Goal: Information Seeking & Learning: Learn about a topic

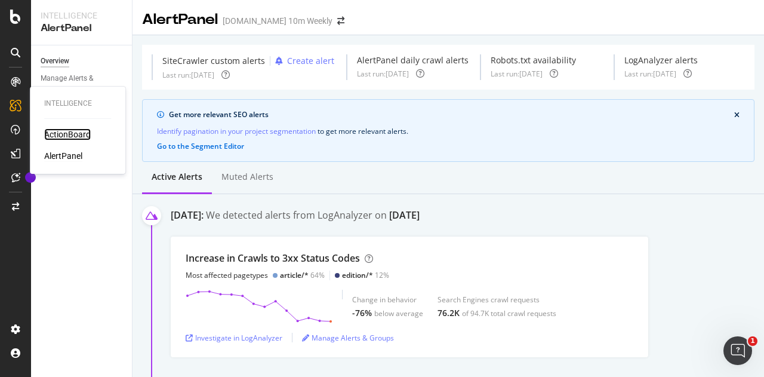
click at [79, 129] on div "ActionBoard" at bounding box center [67, 134] width 47 height 12
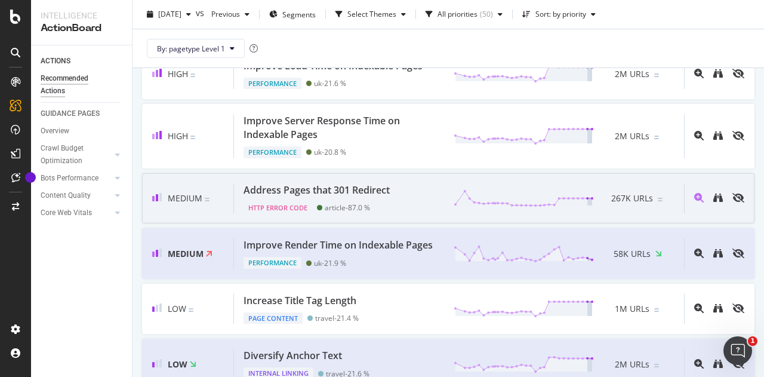
scroll to position [239, 0]
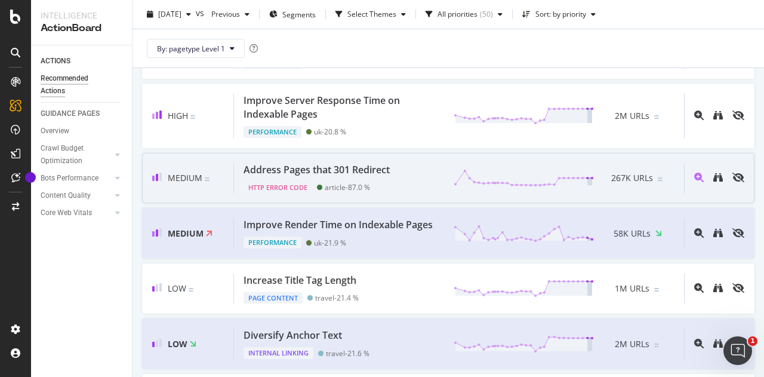
click at [287, 171] on div "Address Pages that 301 Redirect" at bounding box center [317, 170] width 146 height 14
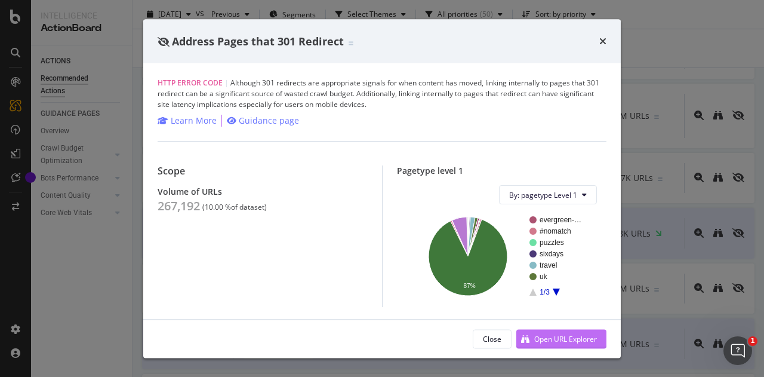
click at [577, 337] on div "Open URL Explorer" at bounding box center [565, 338] width 63 height 10
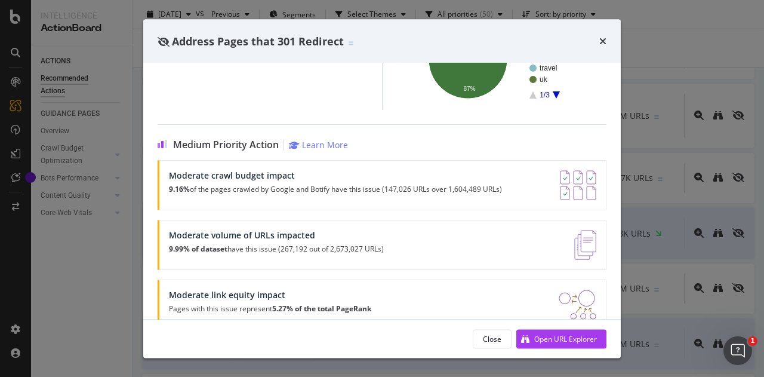
scroll to position [221, 0]
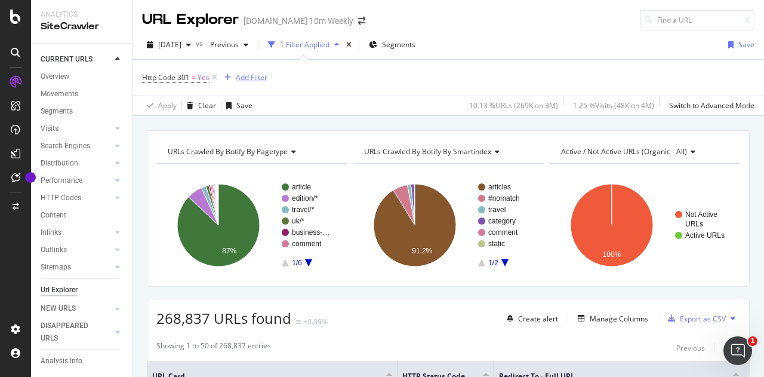
click at [259, 81] on div "Add Filter" at bounding box center [252, 77] width 32 height 10
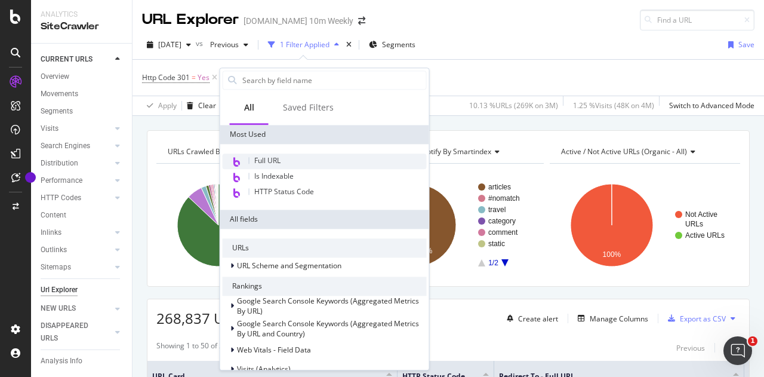
click at [287, 156] on div "Full URL" at bounding box center [325, 161] width 204 height 16
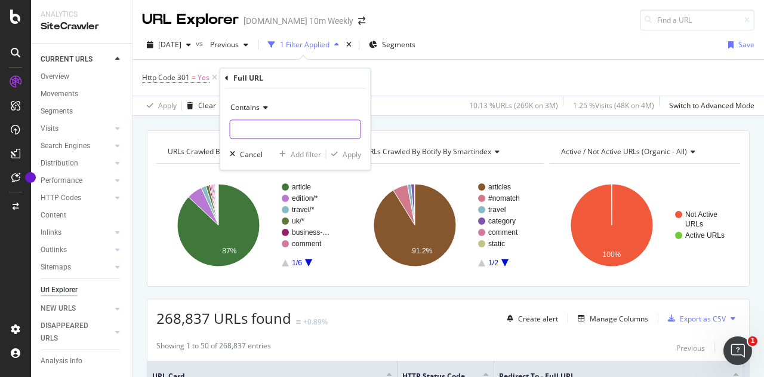
click at [269, 128] on input "text" at bounding box center [295, 128] width 130 height 19
type input "com/article"
click at [350, 152] on div "Apply" at bounding box center [352, 154] width 19 height 10
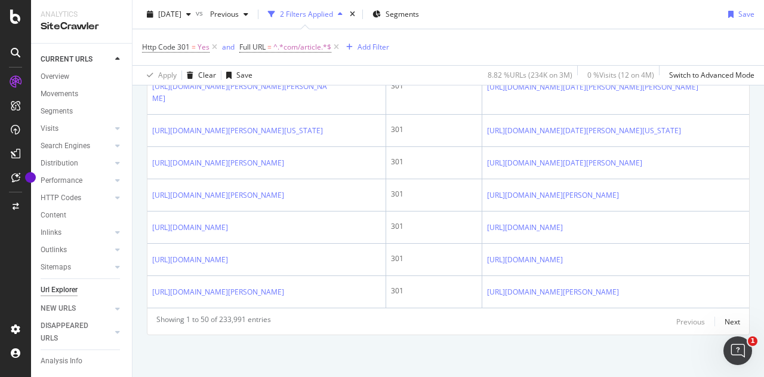
scroll to position [2325, 0]
